Goal: Task Accomplishment & Management: Manage account settings

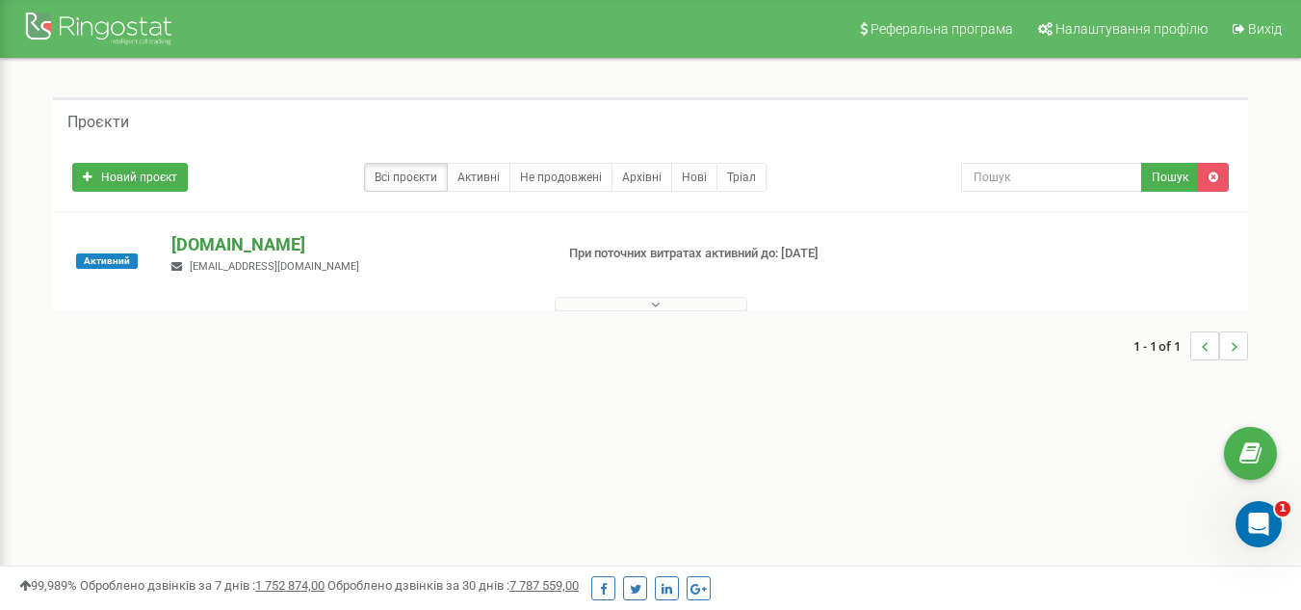
click at [340, 243] on p "[DOMAIN_NAME]" at bounding box center [354, 244] width 366 height 25
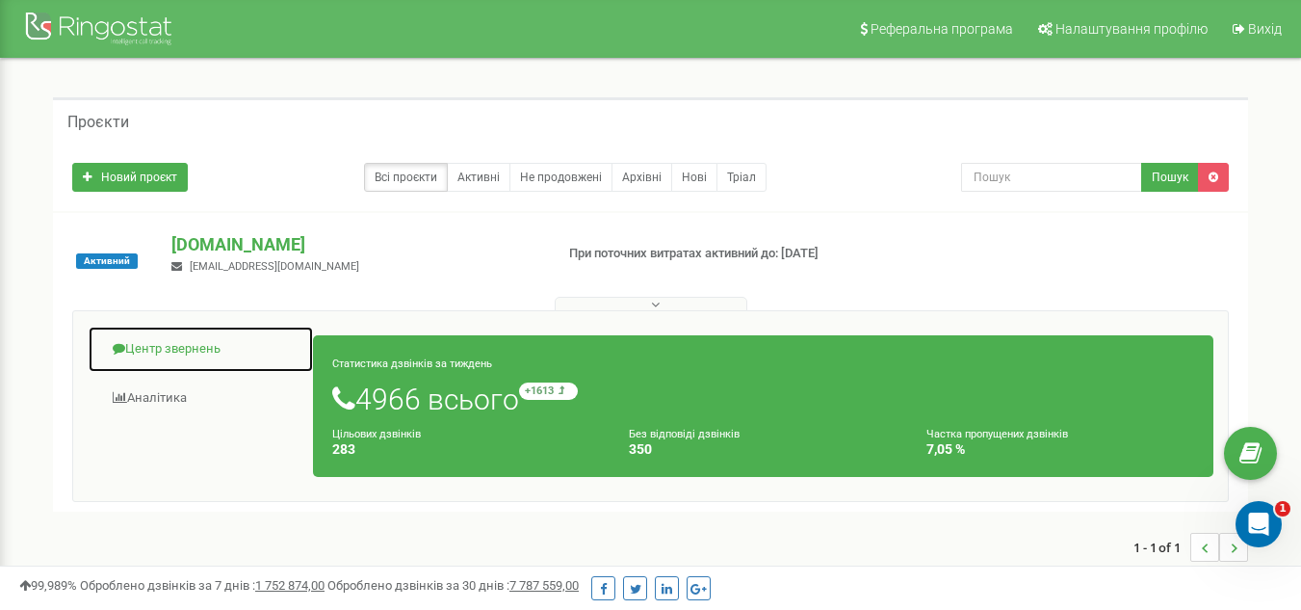
click at [164, 355] on link "Центр звернень" at bounding box center [201, 349] width 226 height 47
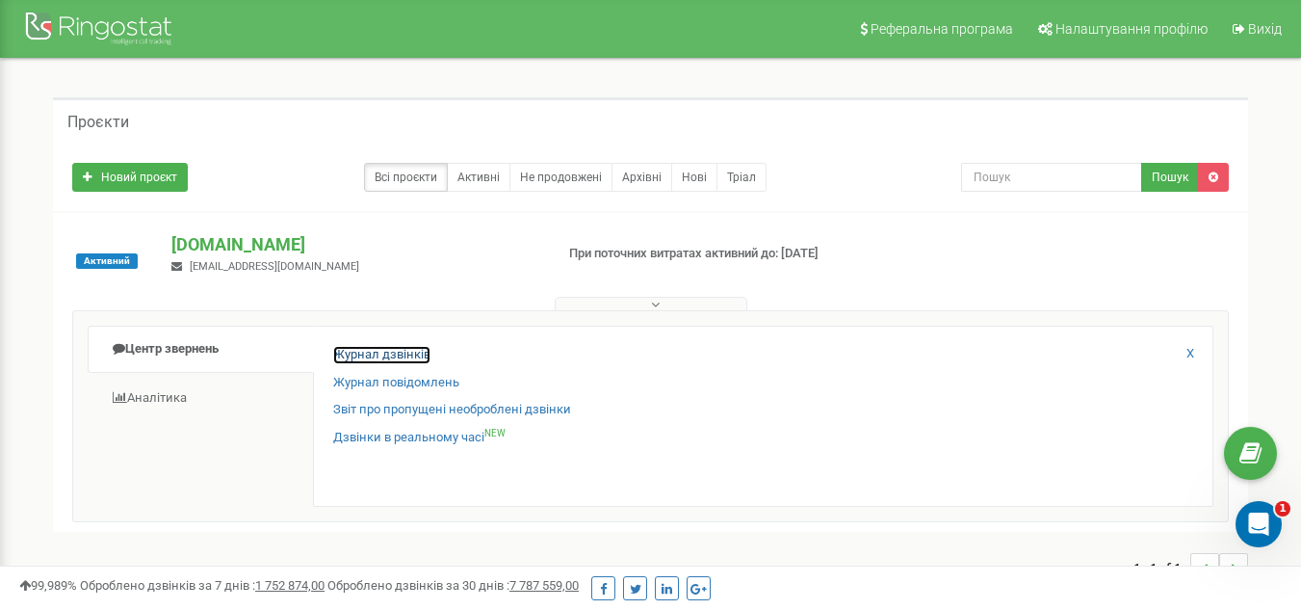
click at [407, 354] on link "Журнал дзвінків" at bounding box center [381, 355] width 97 height 18
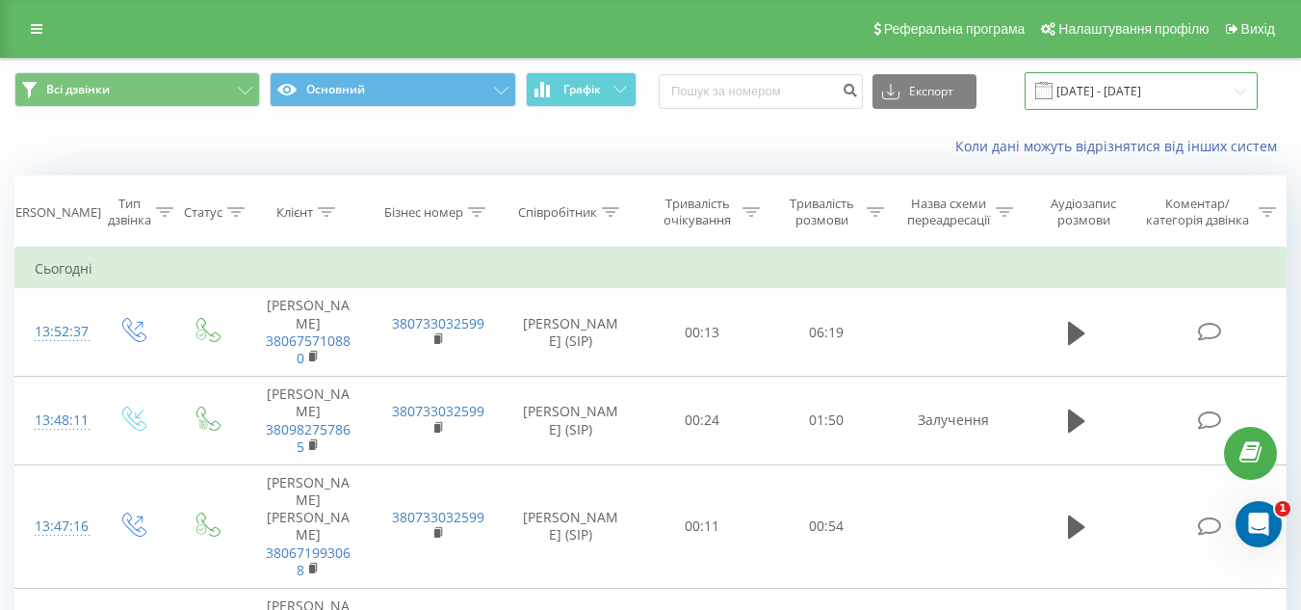
click at [1082, 91] on input "[DATE] - [DATE]" at bounding box center [1141, 91] width 233 height 38
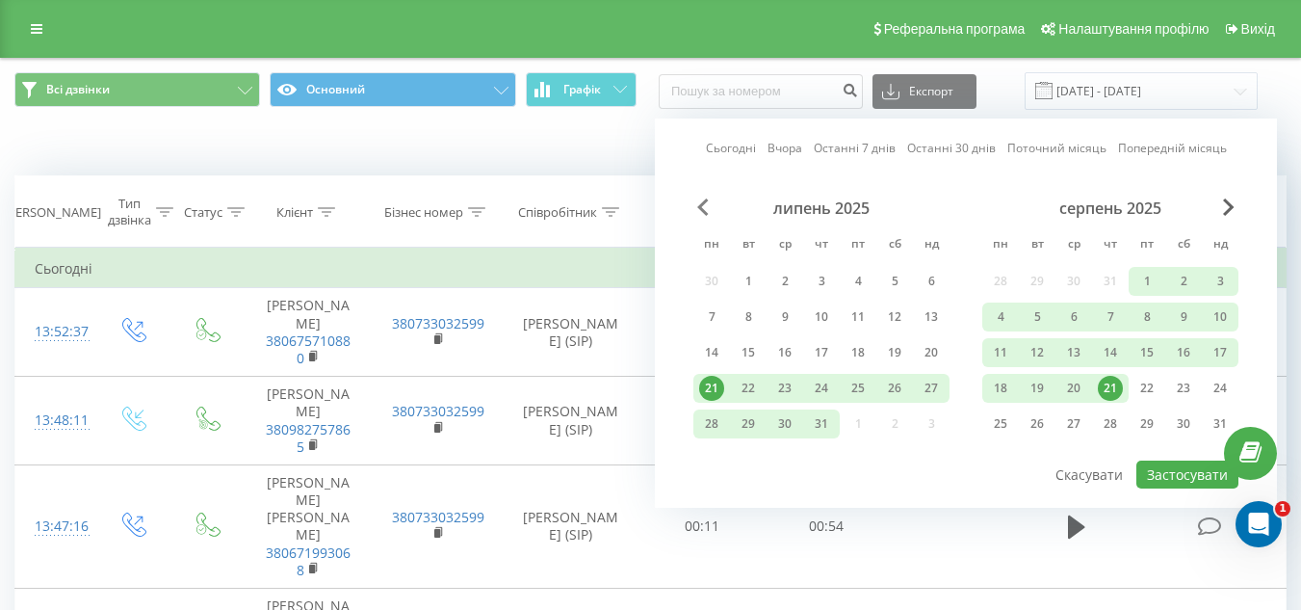
click at [703, 199] on span "Previous Month" at bounding box center [703, 206] width 12 height 17
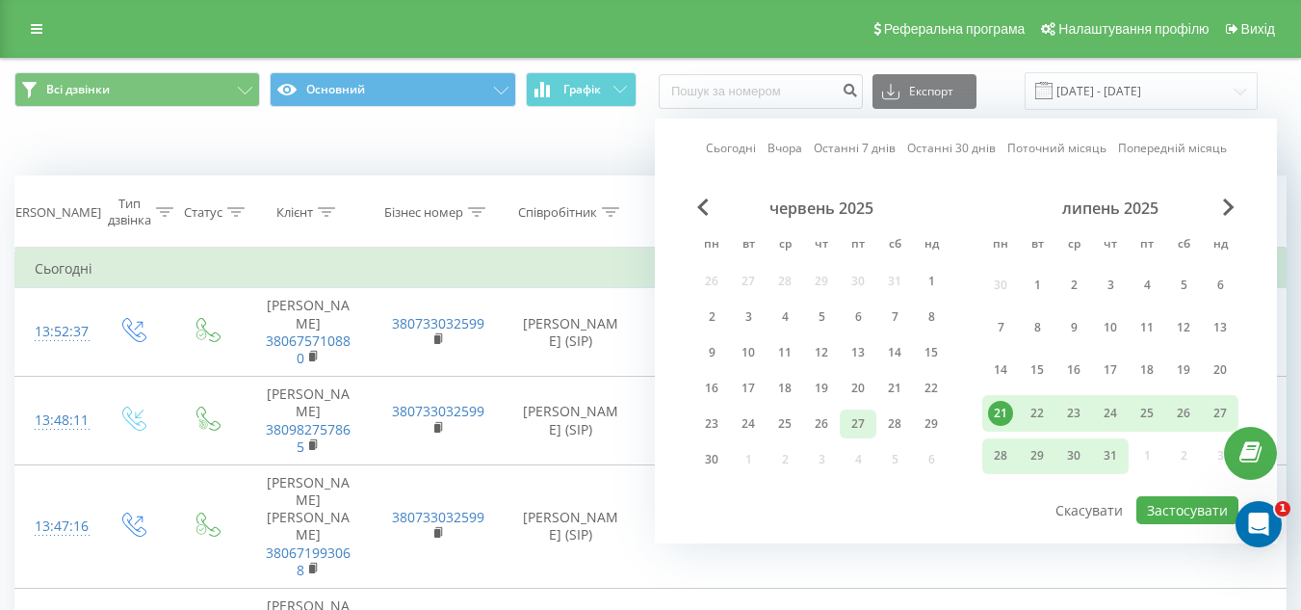
click at [853, 428] on div "27" at bounding box center [858, 423] width 25 height 25
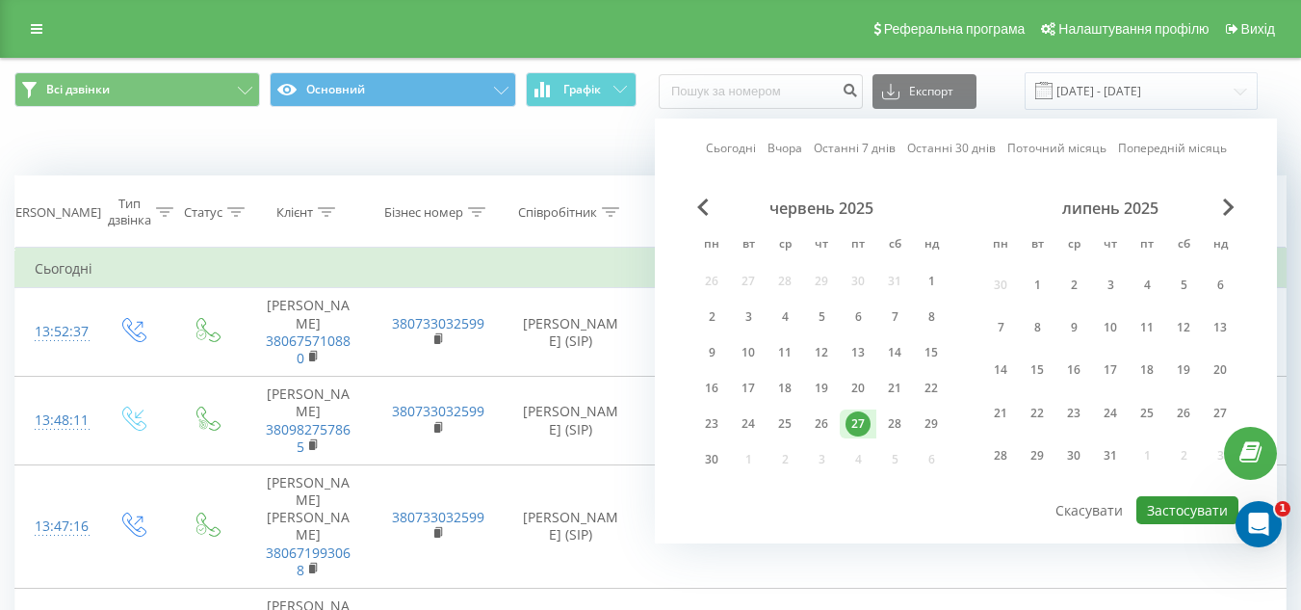
click at [1189, 508] on button "Застосувати" at bounding box center [1187, 510] width 102 height 28
type input "[DATE] - [DATE]"
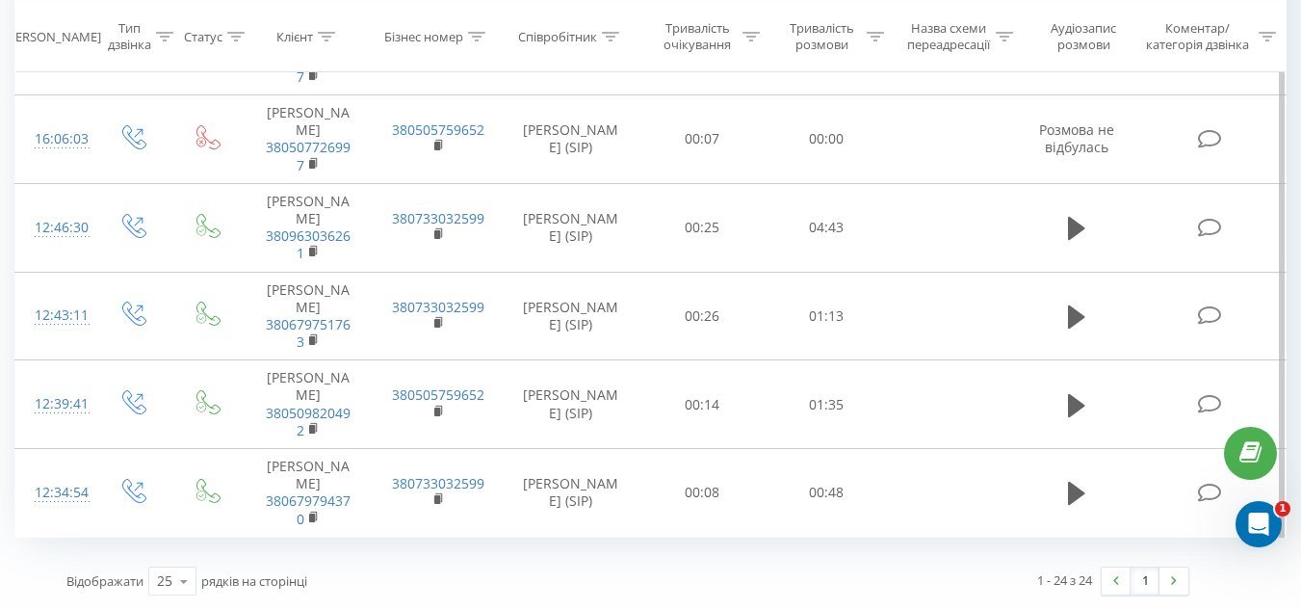
scroll to position [2119, 0]
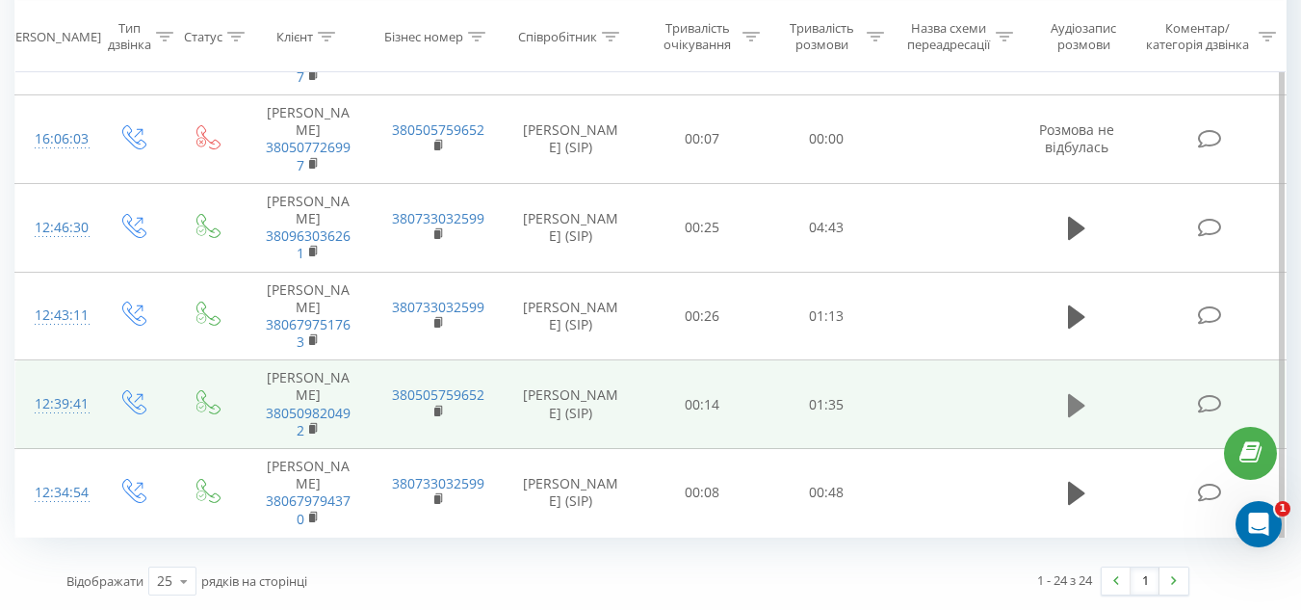
click at [1070, 416] on icon at bounding box center [1076, 404] width 17 height 23
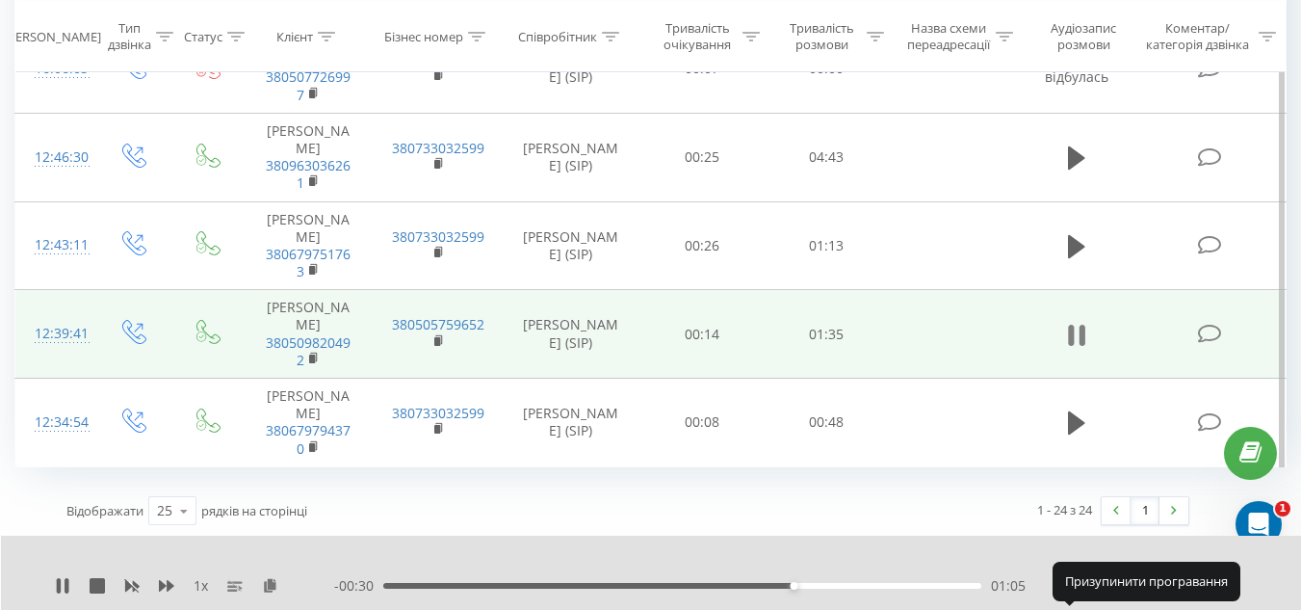
click at [1082, 346] on icon at bounding box center [1083, 335] width 6 height 21
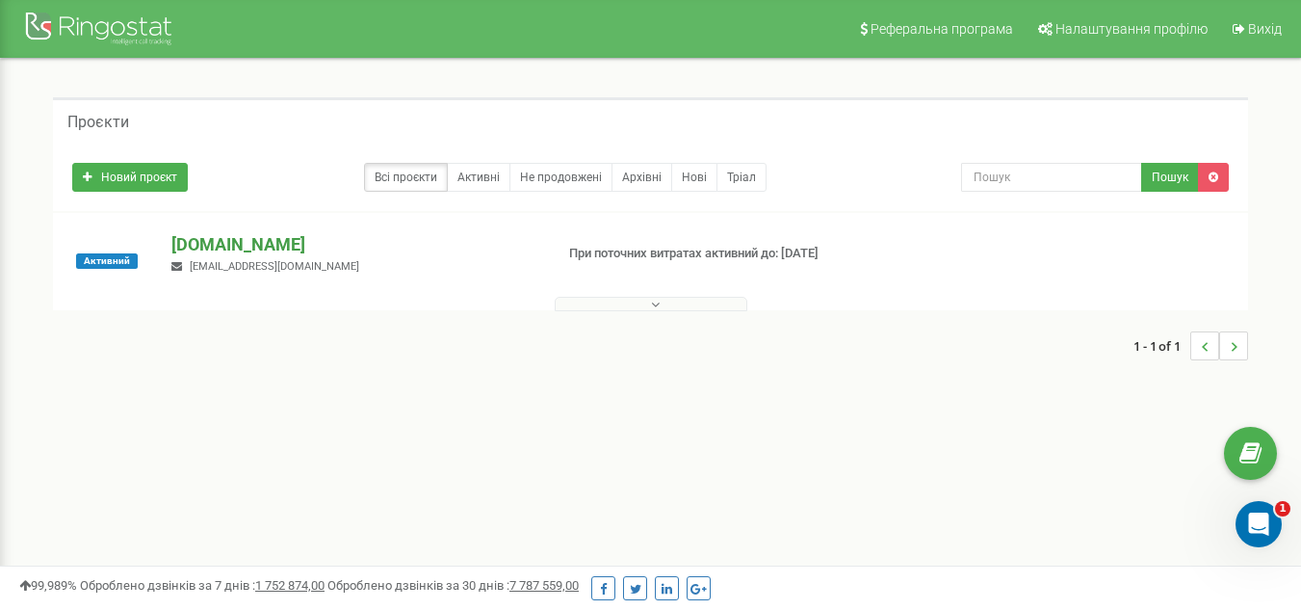
click at [250, 239] on p "[DOMAIN_NAME]" at bounding box center [354, 244] width 366 height 25
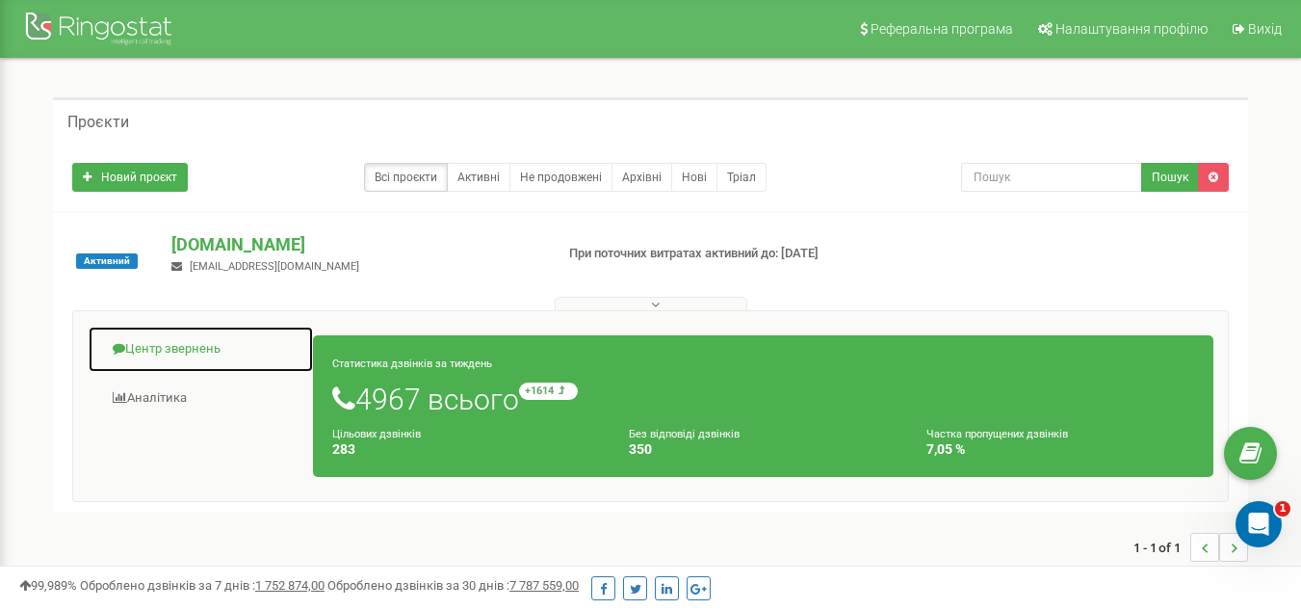
click at [196, 349] on link "Центр звернень" at bounding box center [201, 349] width 226 height 47
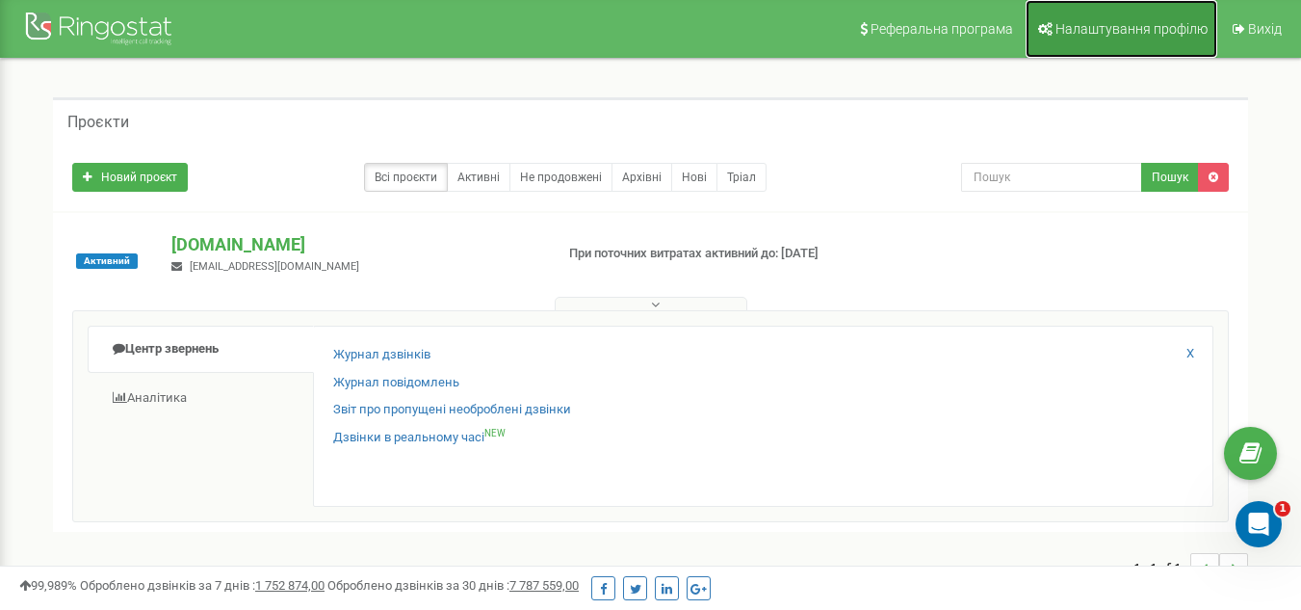
click at [1132, 31] on span "Налаштування профілю" at bounding box center [1132, 28] width 152 height 15
